Goal: Task Accomplishment & Management: Manage account settings

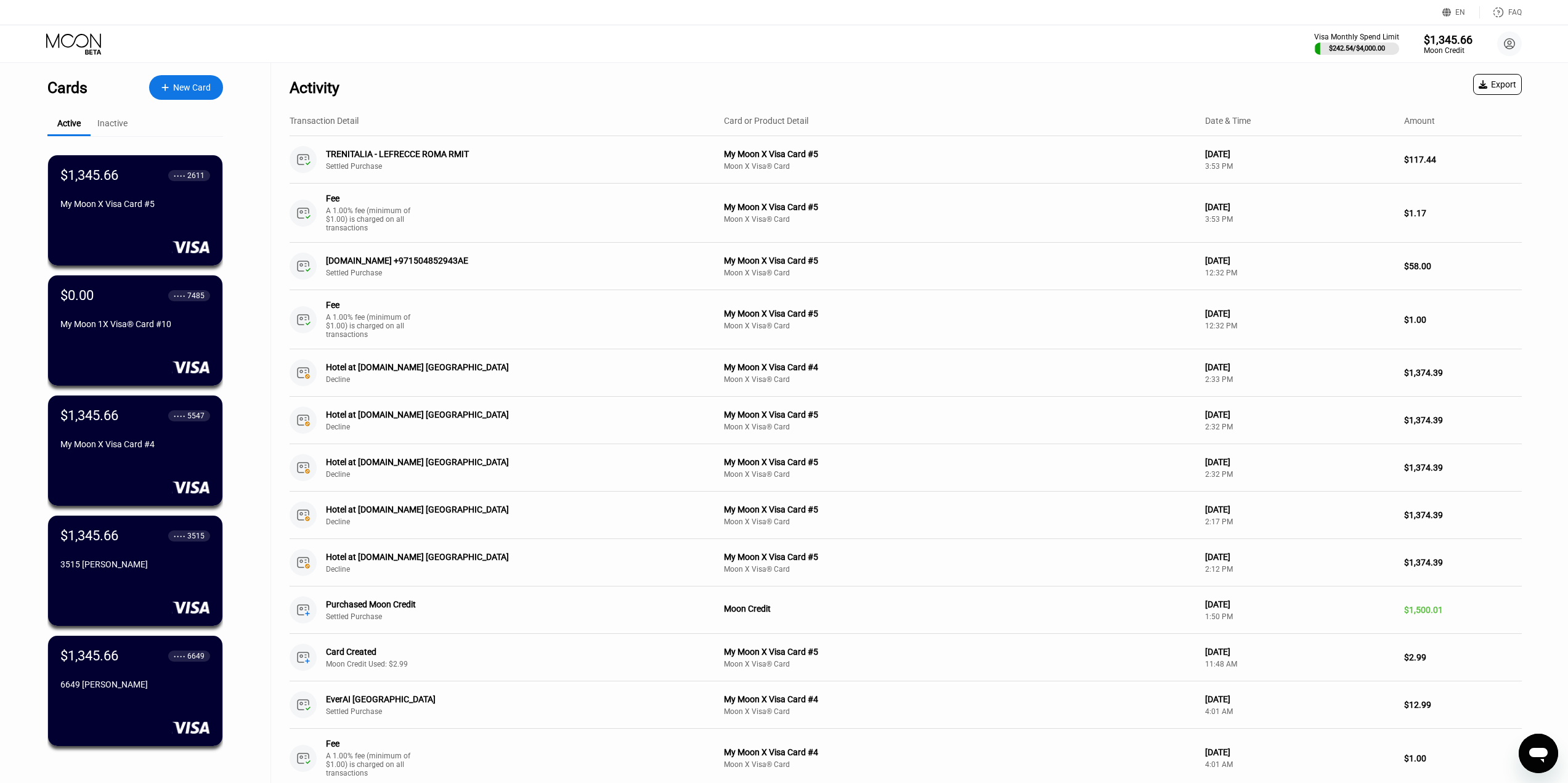
click at [1532, 747] on icon "Открыть окно обмена сообщениями" at bounding box center [1539, 754] width 22 height 22
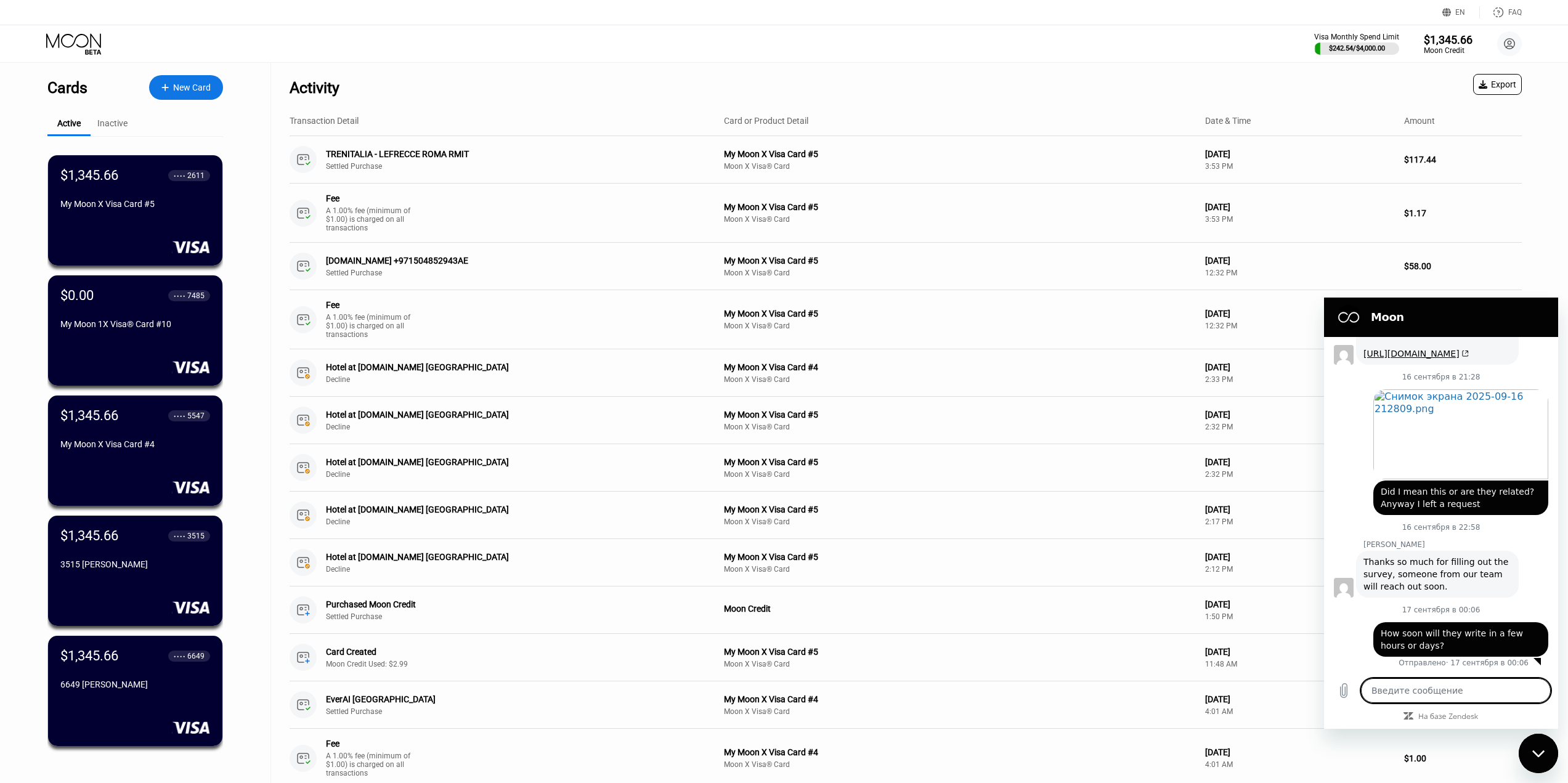
scroll to position [425, 0]
click at [1499, 44] on circle at bounding box center [1509, 43] width 25 height 25
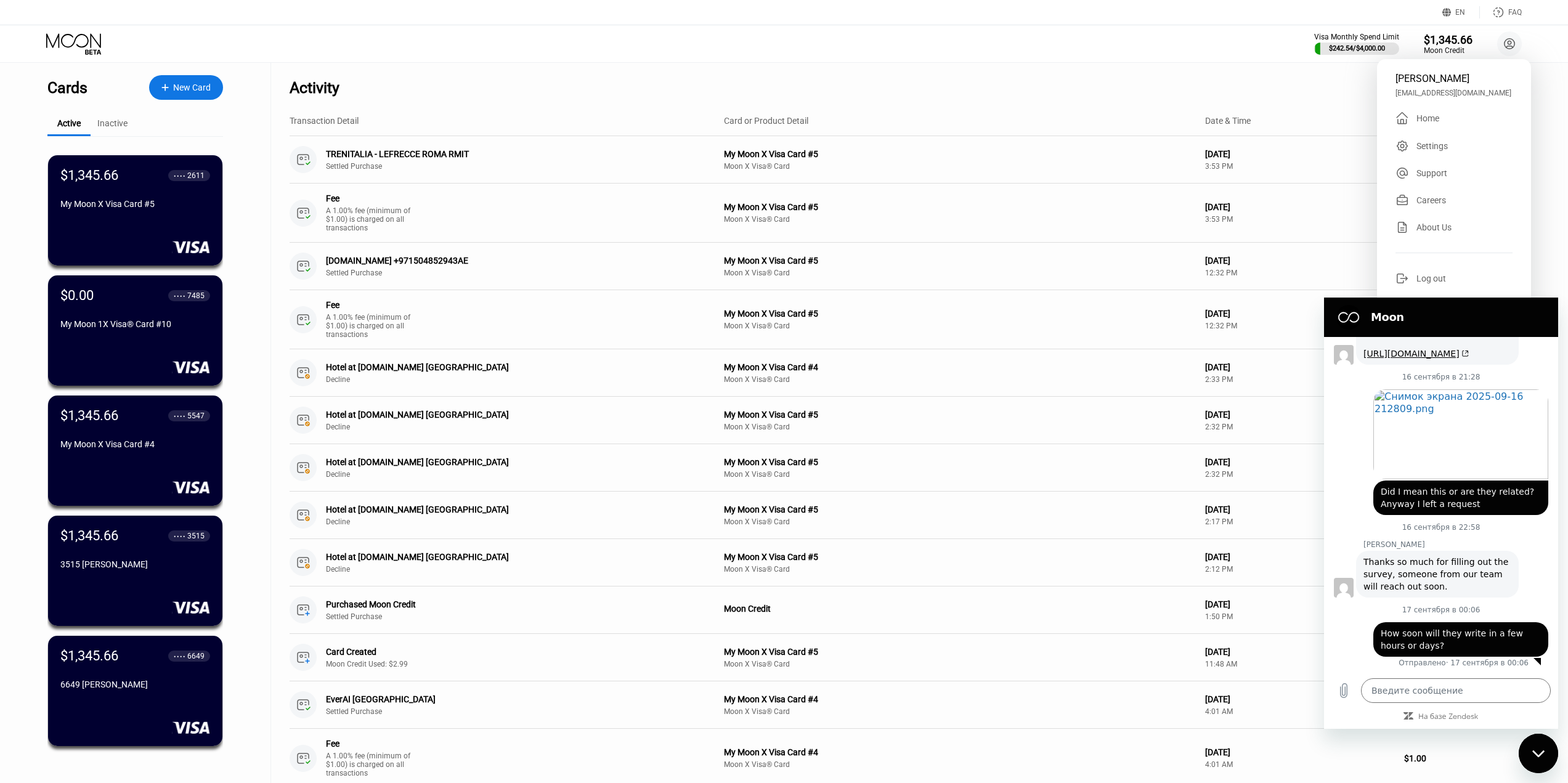
click at [1424, 160] on div "[PERSON_NAME] [EMAIL_ADDRESS][DOMAIN_NAME]  Home Settings Support Careers Abou…" at bounding box center [1453, 190] width 154 height 262
click at [1421, 151] on div "Settings" at bounding box center [1431, 146] width 31 height 10
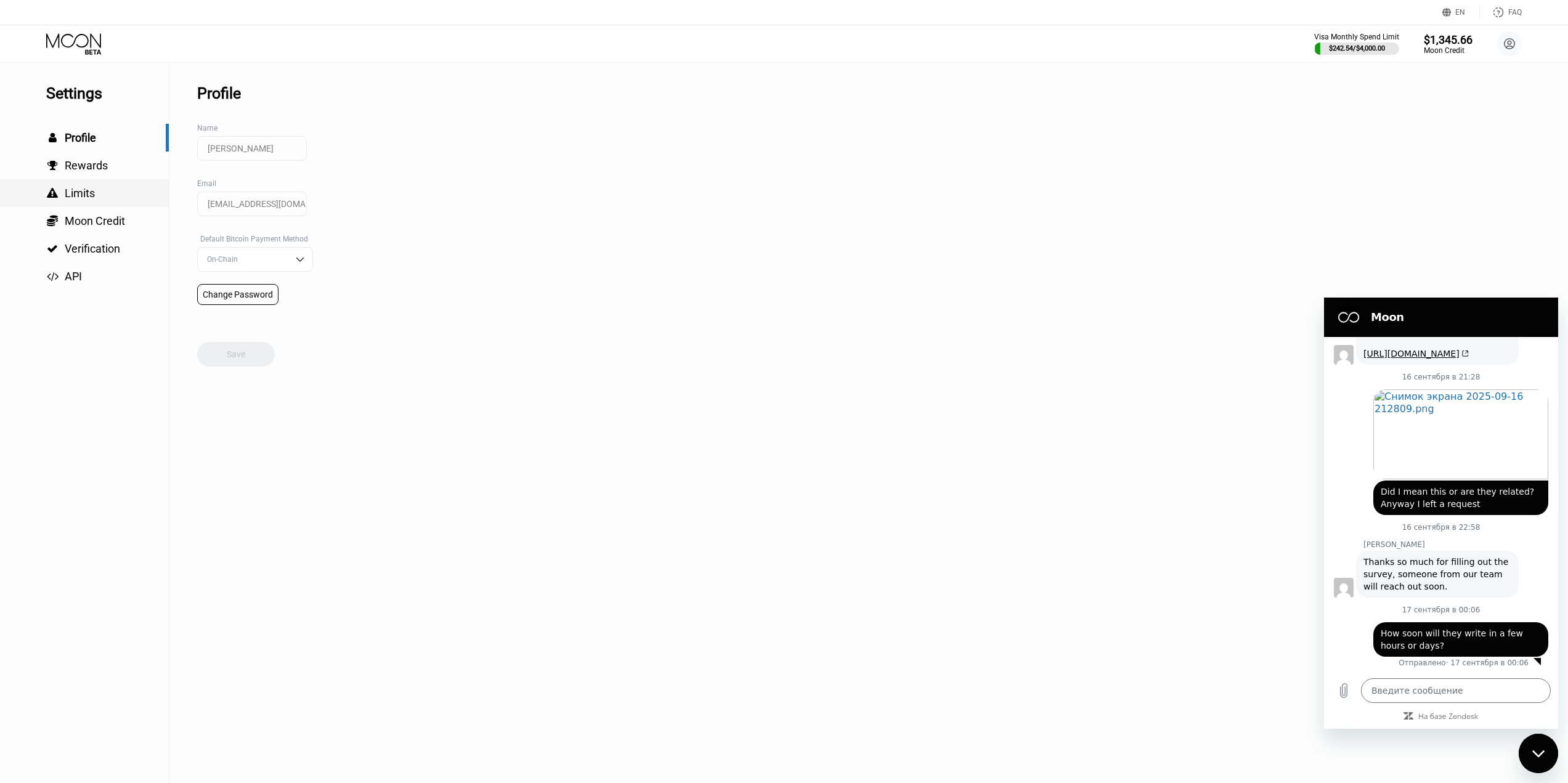
click at [118, 205] on div " Limits" at bounding box center [84, 193] width 169 height 28
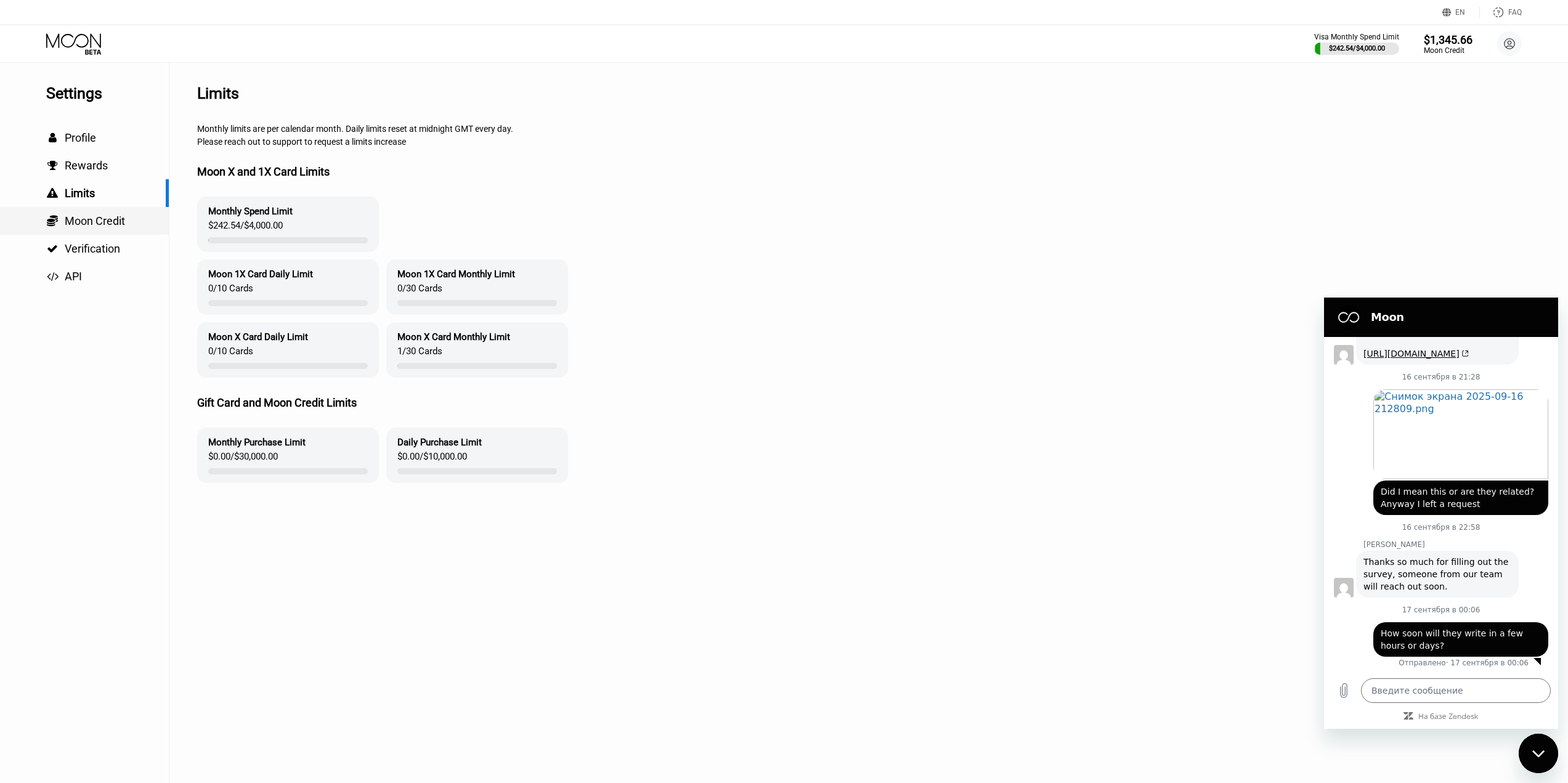
click at [108, 225] on span "Moon Credit" at bounding box center [95, 221] width 61 height 13
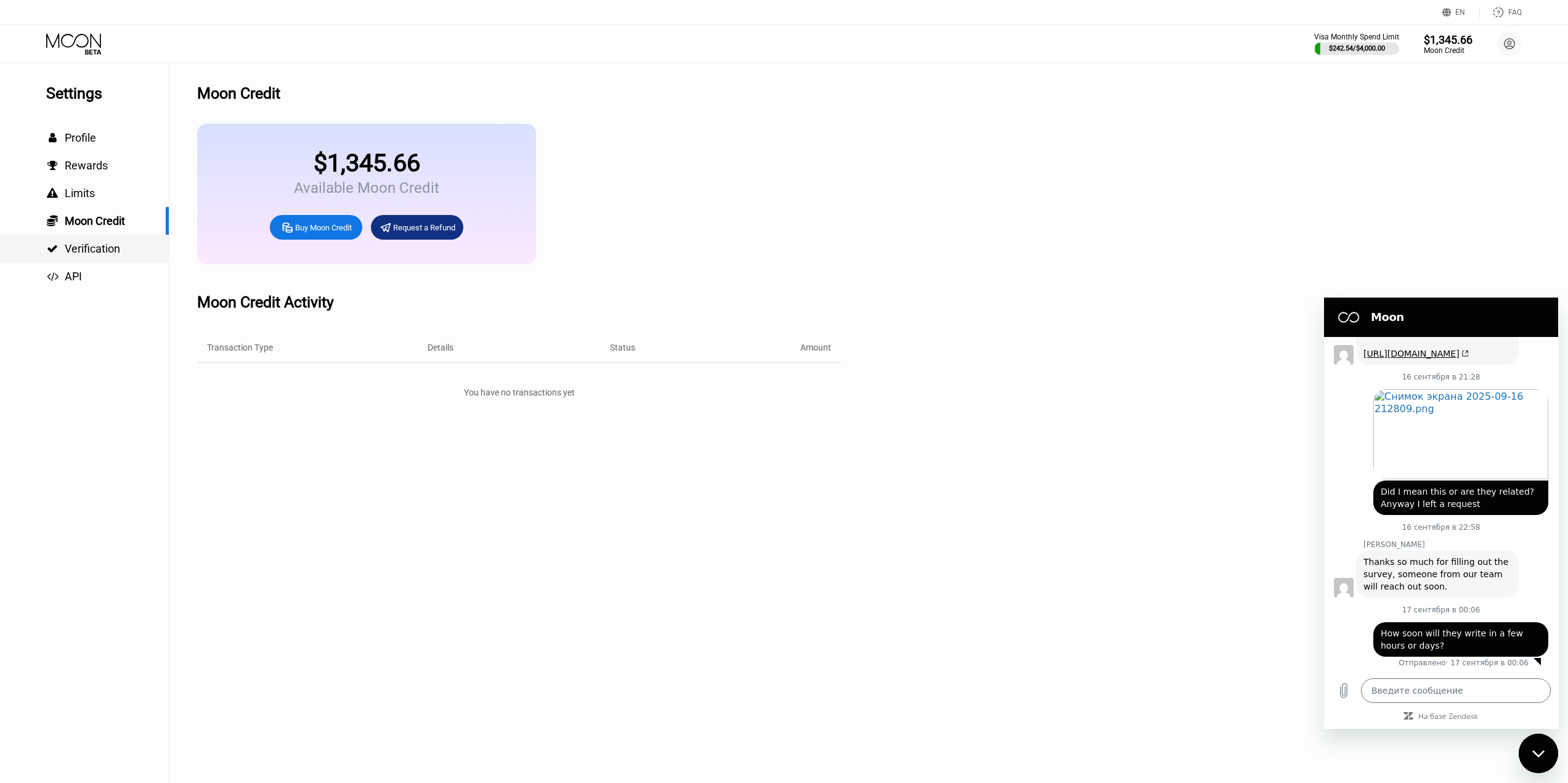
click at [105, 243] on div " Verification" at bounding box center [84, 249] width 169 height 28
